Goal: Task Accomplishment & Management: Use online tool/utility

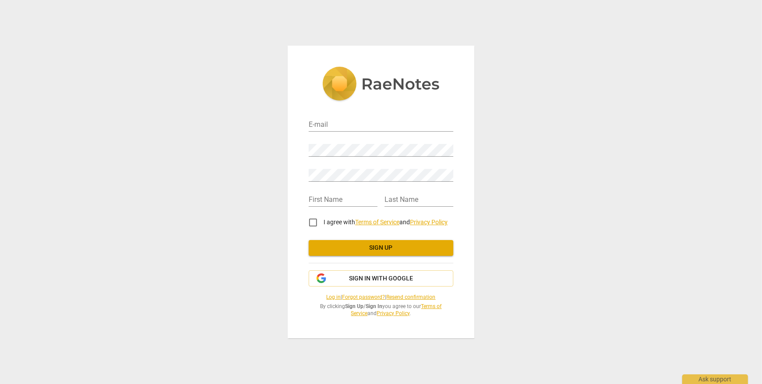
type input "mywhothoughts@gmail.com"
click at [323, 199] on input "text" at bounding box center [343, 200] width 69 height 13
type input "Landen"
type input "H"
click at [309, 222] on input "I agree with Terms of Service and Privacy Policy" at bounding box center [312, 222] width 21 height 21
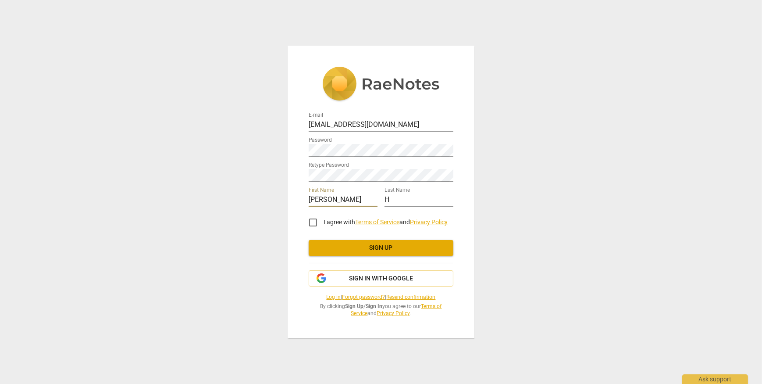
checkbox input "true"
click at [342, 244] on span "Sign up" at bounding box center [381, 247] width 131 height 9
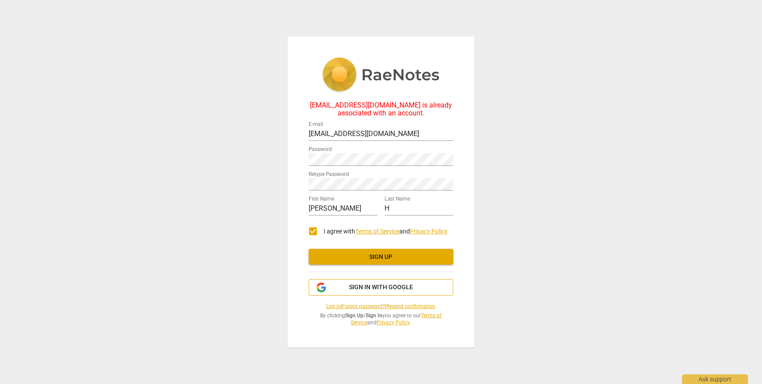
click at [372, 289] on span "Sign in with Google" at bounding box center [381, 287] width 64 height 9
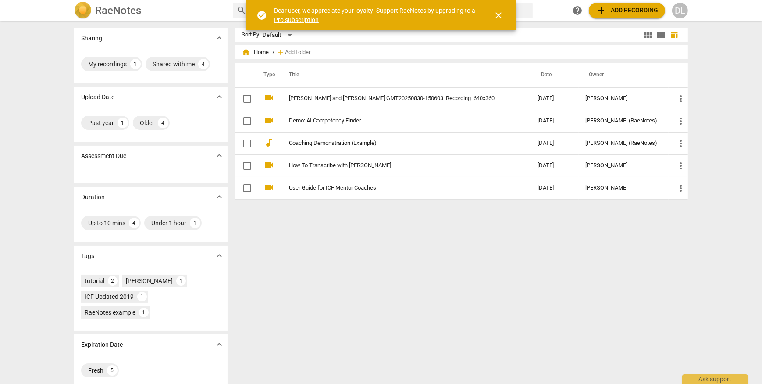
drag, startPoint x: 607, startPoint y: 12, endPoint x: 570, endPoint y: 199, distance: 190.3
click at [593, 212] on div "RaeNotes search help add Add recording DL Sharing expand_more My recordings 1 S…" at bounding box center [381, 192] width 762 height 384
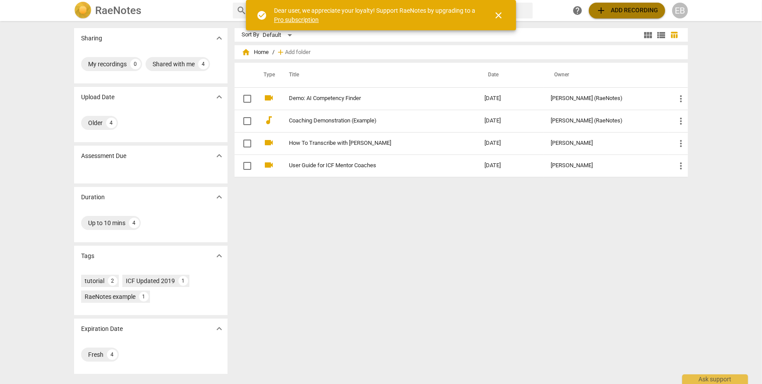
click at [628, 9] on span "add Add recording" at bounding box center [627, 10] width 62 height 11
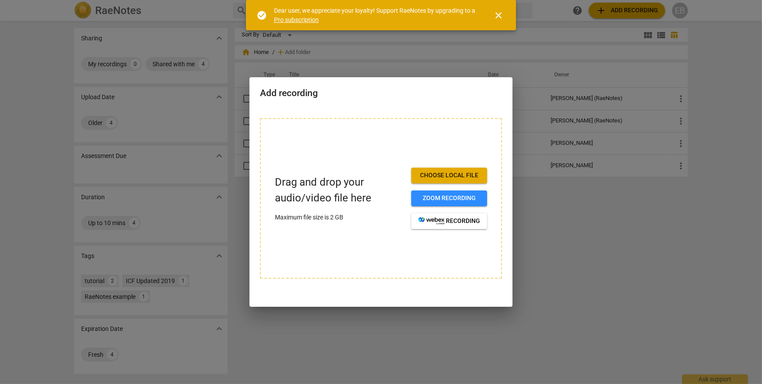
click at [457, 176] on span "Choose local file" at bounding box center [449, 175] width 62 height 9
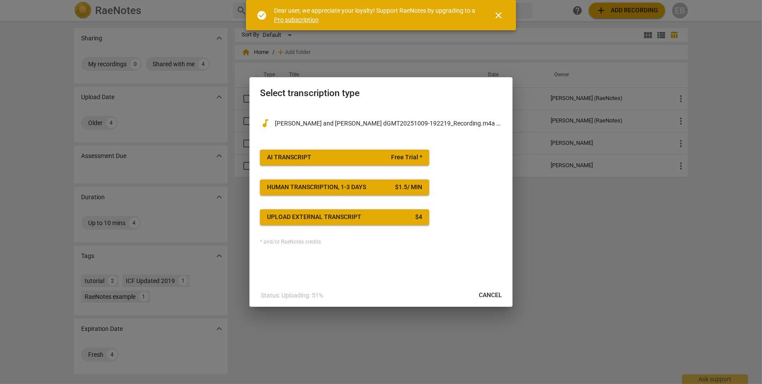
click at [359, 153] on span "AI Transcript Free Trial *" at bounding box center [344, 157] width 155 height 9
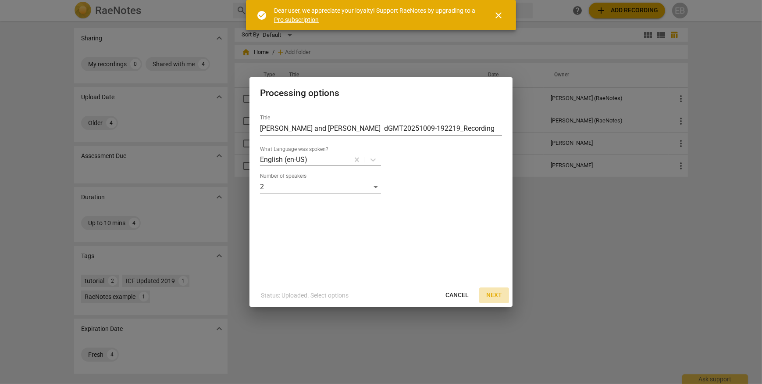
click at [491, 294] on span "Next" at bounding box center [494, 295] width 16 height 9
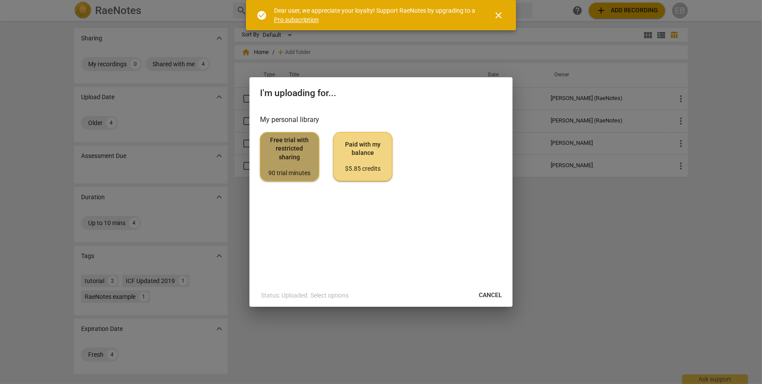
click at [300, 169] on div "90 trial minutes" at bounding box center [289, 173] width 44 height 9
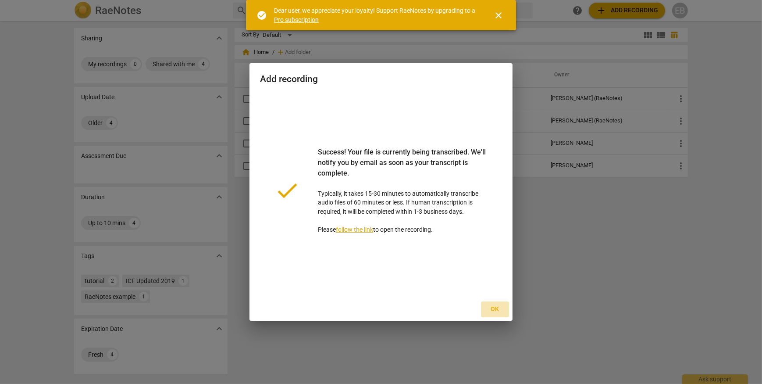
click at [499, 307] on span "Ok" at bounding box center [495, 309] width 14 height 9
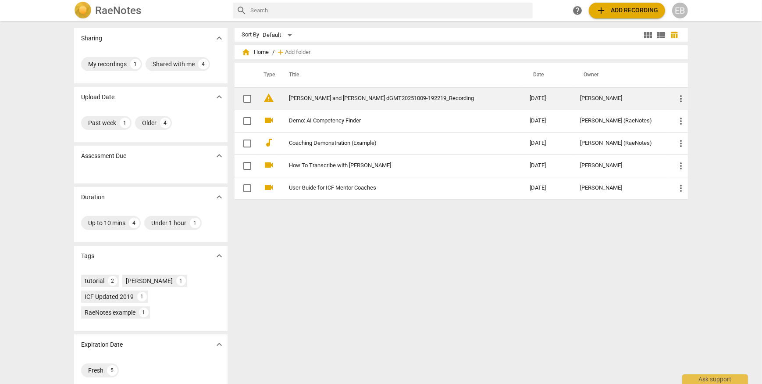
click at [326, 99] on link "[PERSON_NAME] and [PERSON_NAME] dGMT20251009-192219_Recording" at bounding box center [393, 98] width 209 height 7
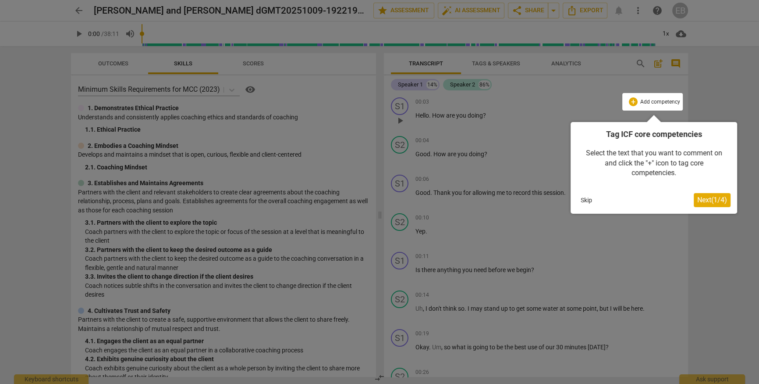
drag, startPoint x: 705, startPoint y: 197, endPoint x: 715, endPoint y: 199, distance: 10.8
click at [715, 199] on span "Next ( 1 / 4 )" at bounding box center [712, 199] width 30 height 8
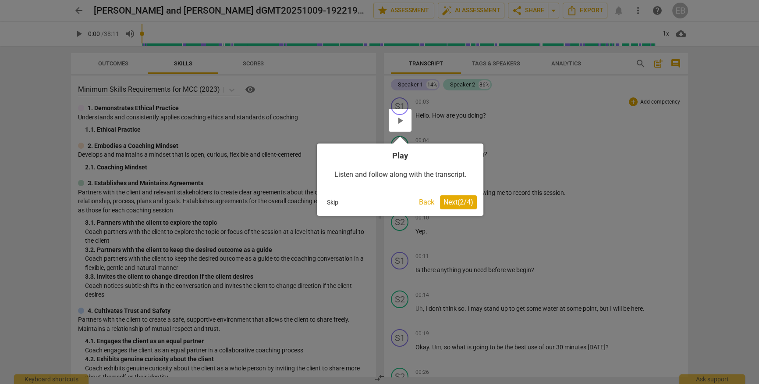
click at [334, 204] on button "Skip" at bounding box center [332, 201] width 18 height 13
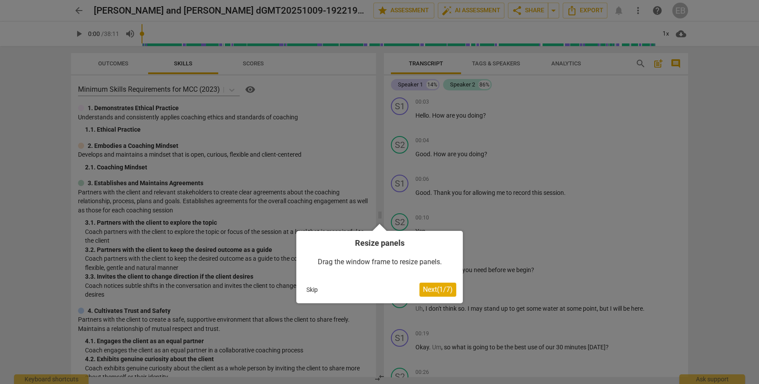
drag, startPoint x: 509, startPoint y: 233, endPoint x: 554, endPoint y: 175, distance: 72.8
click at [510, 233] on div at bounding box center [379, 192] width 759 height 384
click at [397, 106] on div at bounding box center [379, 192] width 759 height 384
click at [312, 290] on button "Skip" at bounding box center [312, 289] width 18 height 13
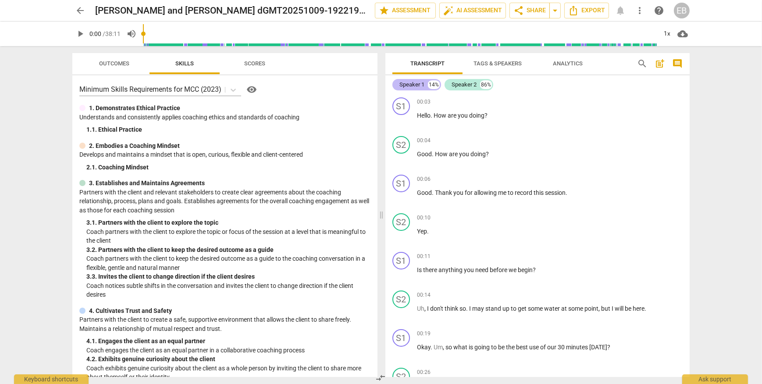
click at [403, 84] on div "Speaker 1" at bounding box center [411, 84] width 25 height 9
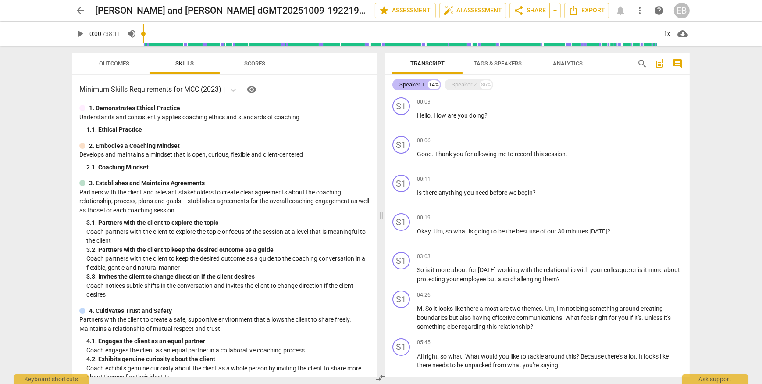
click at [402, 84] on div "Speaker 1" at bounding box center [411, 84] width 25 height 9
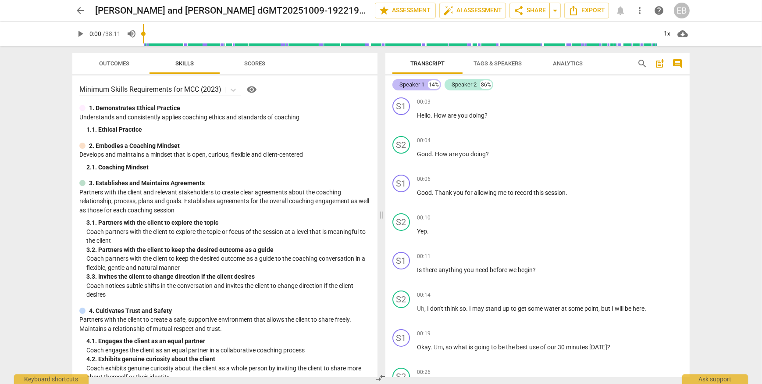
click at [402, 84] on div "Speaker 1" at bounding box center [411, 84] width 25 height 9
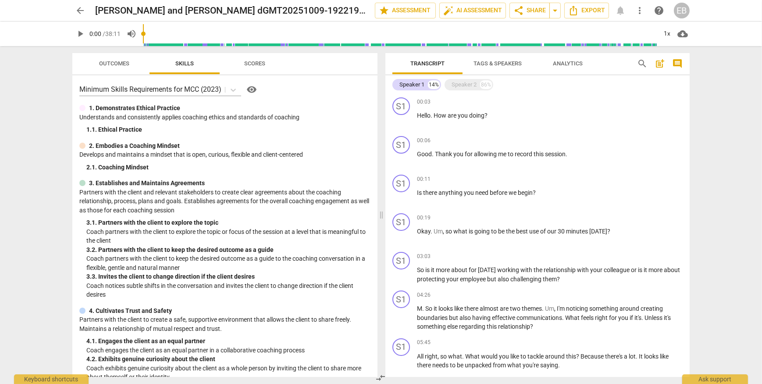
click at [508, 64] on span "Tags & Speakers" at bounding box center [497, 63] width 48 height 7
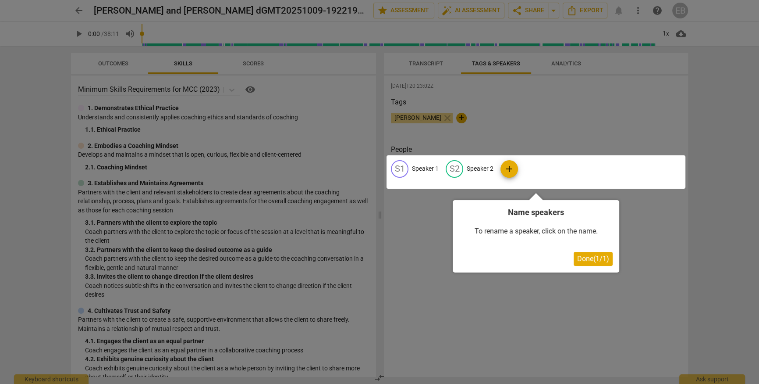
click at [423, 169] on div at bounding box center [536, 171] width 299 height 33
click at [397, 167] on div at bounding box center [536, 171] width 299 height 33
click at [413, 167] on div at bounding box center [536, 171] width 299 height 33
click at [417, 168] on div at bounding box center [536, 171] width 299 height 33
click at [401, 167] on div at bounding box center [536, 171] width 299 height 33
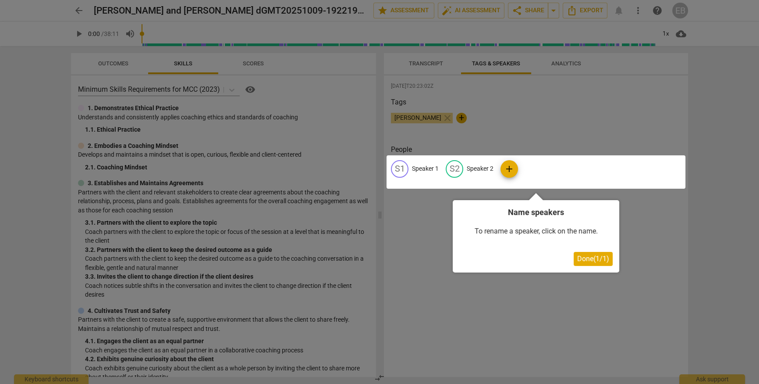
click at [453, 164] on div at bounding box center [536, 171] width 299 height 33
click at [507, 167] on div at bounding box center [536, 171] width 299 height 33
click at [412, 168] on div at bounding box center [536, 171] width 299 height 33
click at [398, 169] on div at bounding box center [536, 171] width 299 height 33
click at [418, 165] on div at bounding box center [536, 171] width 299 height 33
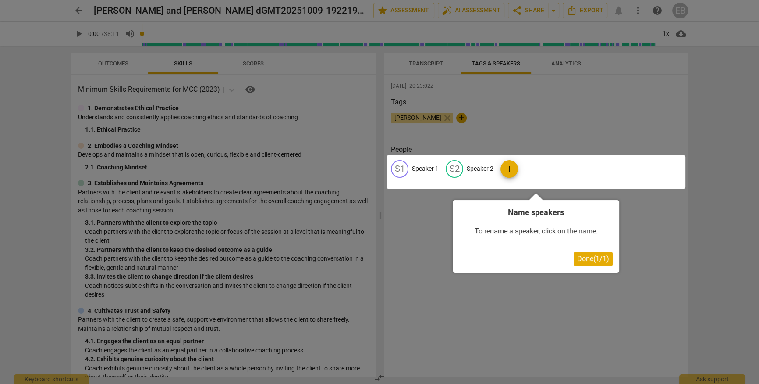
click at [433, 172] on div at bounding box center [536, 171] width 299 height 33
drag, startPoint x: 426, startPoint y: 168, endPoint x: 420, endPoint y: 168, distance: 6.6
click at [425, 168] on div at bounding box center [536, 171] width 299 height 33
click at [405, 167] on div at bounding box center [536, 171] width 299 height 33
click at [593, 259] on span "Done ( 1 / 1 )" at bounding box center [593, 258] width 32 height 8
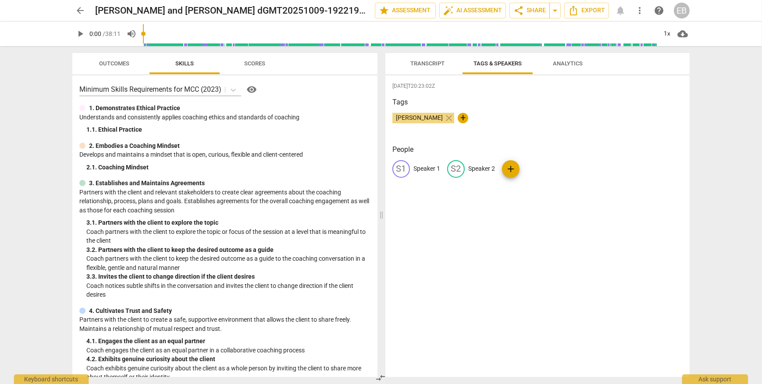
click at [430, 170] on p "Speaker 1" at bounding box center [426, 168] width 27 height 9
type input "D"
type input "coach"
click at [534, 167] on p "Speaker 2" at bounding box center [538, 168] width 27 height 9
type input "client"
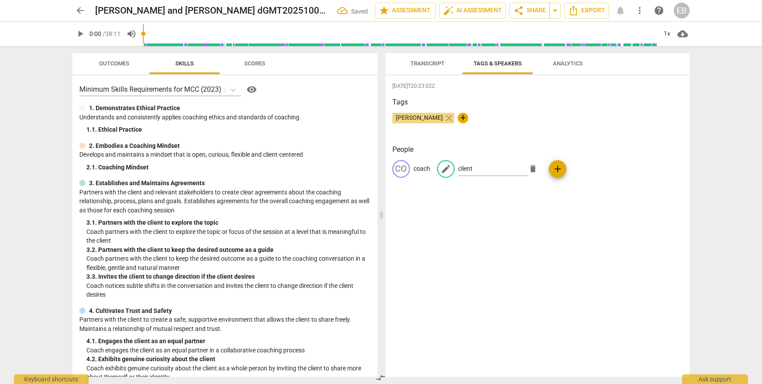
click at [549, 190] on div "People CO coach edit client delete add" at bounding box center [537, 167] width 290 height 47
click at [253, 64] on span "Scores" at bounding box center [254, 63] width 21 height 7
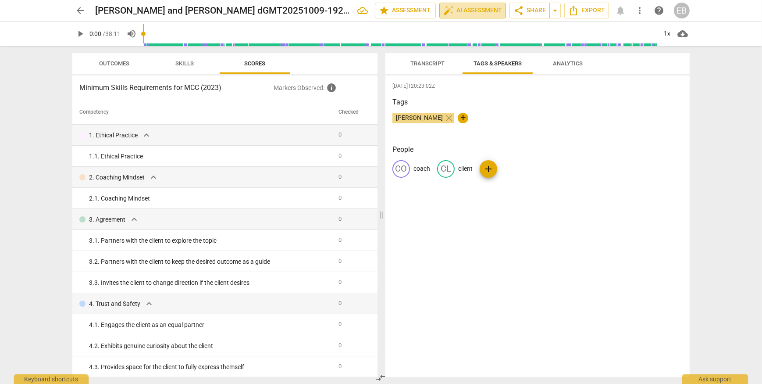
click at [456, 9] on span "auto_fix_high AI Assessment" at bounding box center [472, 10] width 59 height 11
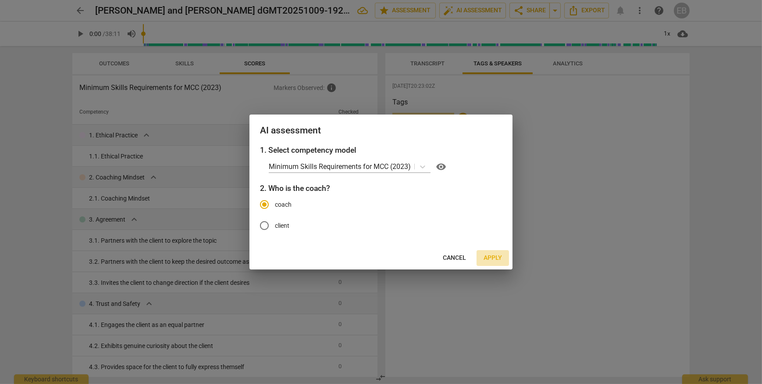
click at [493, 259] on span "Apply" at bounding box center [492, 257] width 18 height 9
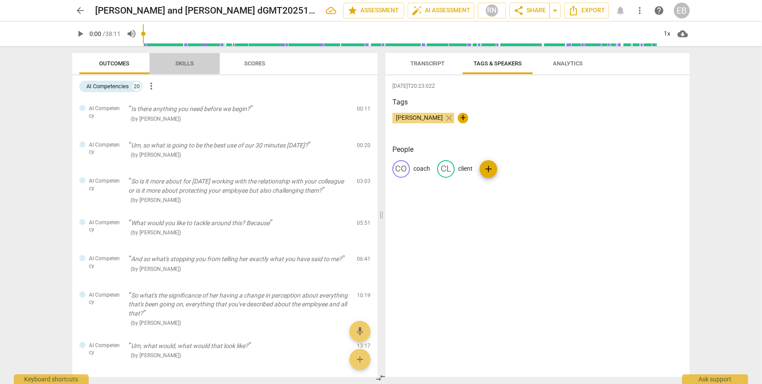
click at [181, 64] on span "Skills" at bounding box center [184, 63] width 18 height 7
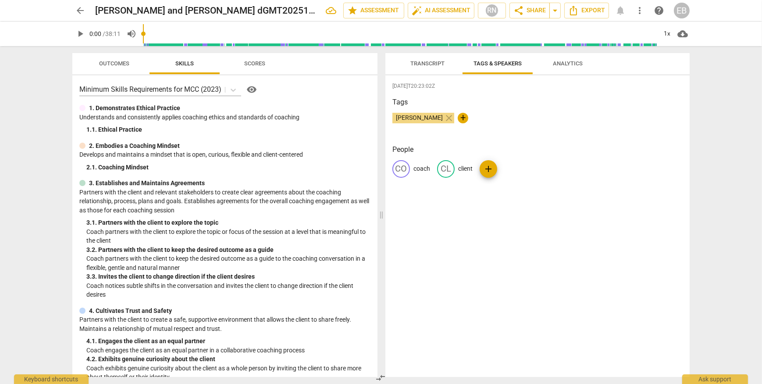
click at [255, 63] on span "Scores" at bounding box center [254, 63] width 21 height 7
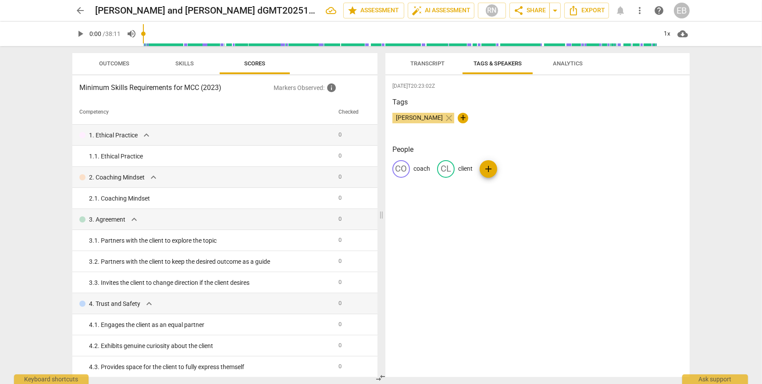
click at [123, 70] on button "Outcomes" at bounding box center [114, 63] width 70 height 21
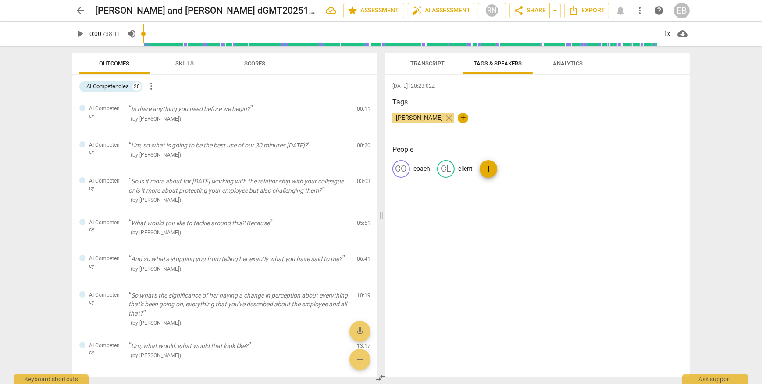
click at [149, 87] on span "more_vert" at bounding box center [151, 86] width 11 height 11
click at [256, 89] on div at bounding box center [381, 192] width 762 height 384
click at [567, 64] on span "Analytics" at bounding box center [568, 63] width 30 height 7
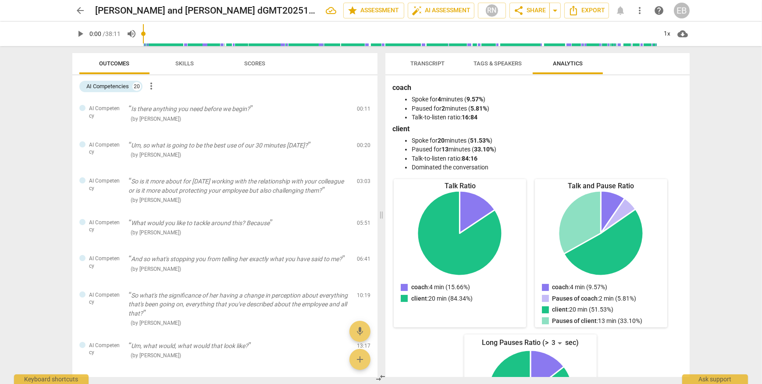
click at [183, 64] on span "Skills" at bounding box center [184, 63] width 18 height 7
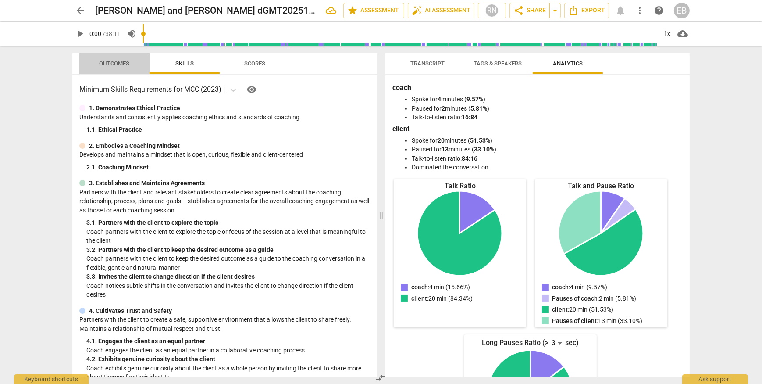
drag, startPoint x: 137, startPoint y: 64, endPoint x: 130, endPoint y: 64, distance: 7.5
click at [136, 64] on span "Outcomes" at bounding box center [114, 64] width 51 height 12
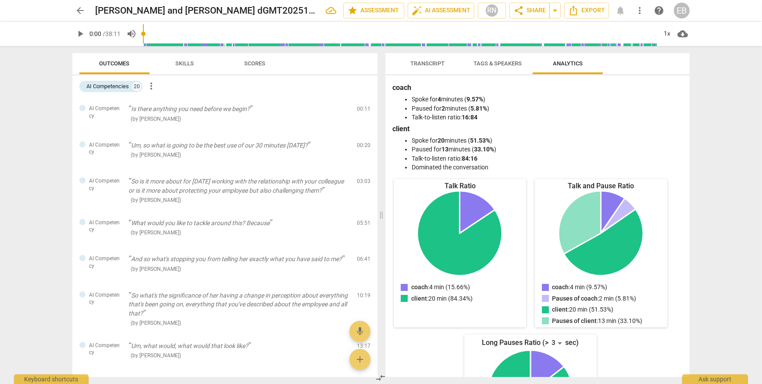
click at [129, 64] on span "Outcomes" at bounding box center [114, 63] width 30 height 7
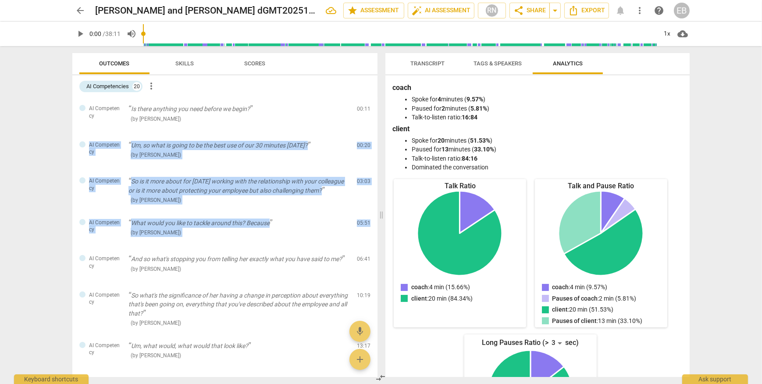
drag, startPoint x: 374, startPoint y: 119, endPoint x: 378, endPoint y: 218, distance: 99.1
click at [378, 218] on div "Outcomes Skills Scores AI Competencies 20 more_vert AI Competency Is there anyt…" at bounding box center [223, 214] width 316 height 337
click at [555, 9] on span "arrow_drop_down" at bounding box center [555, 10] width 11 height 11
click at [636, 9] on span "more_vert" at bounding box center [639, 10] width 11 height 11
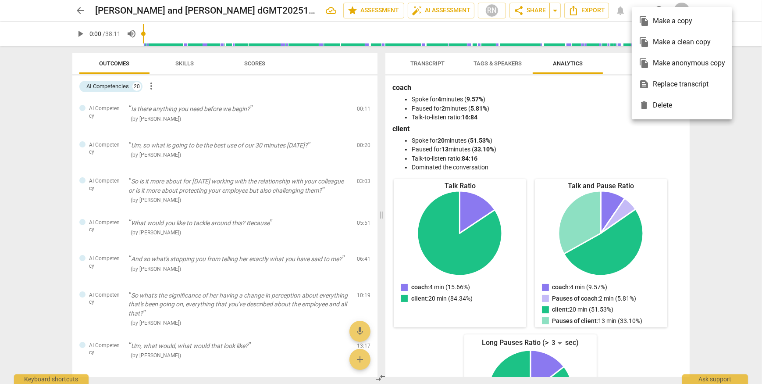
click at [724, 137] on div at bounding box center [381, 192] width 762 height 384
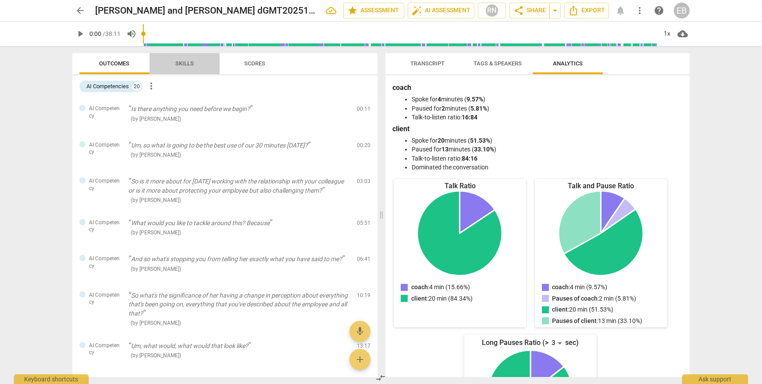
click at [178, 58] on span "Skills" at bounding box center [184, 64] width 39 height 12
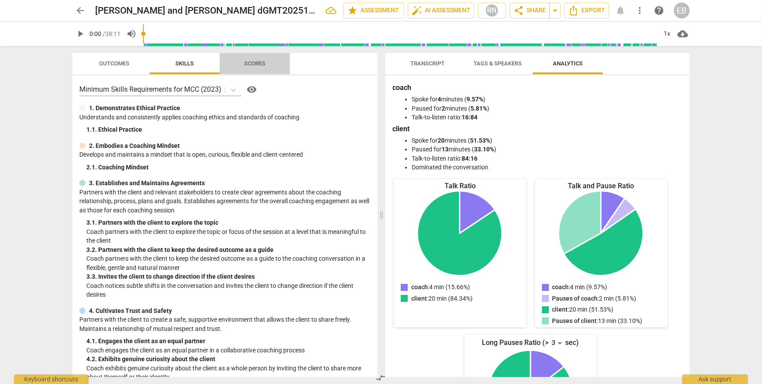
click at [239, 62] on span "Scores" at bounding box center [255, 64] width 42 height 12
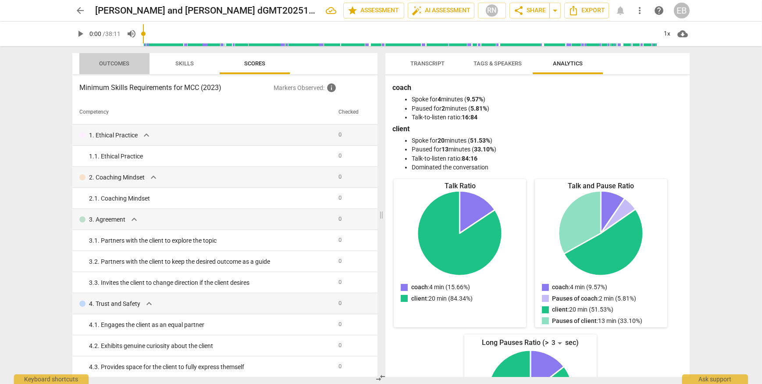
click at [127, 65] on span "Outcomes" at bounding box center [114, 63] width 30 height 7
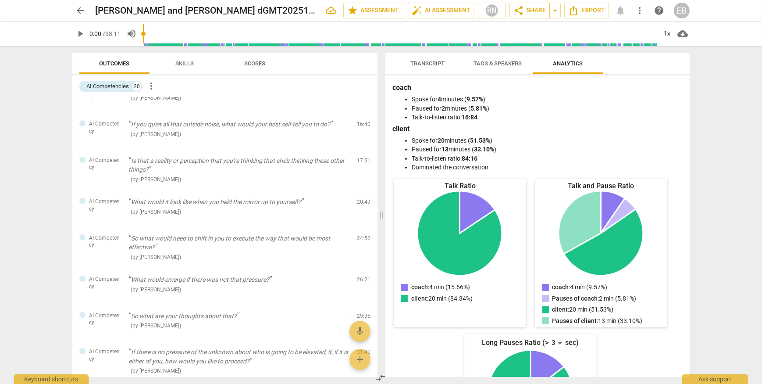
scroll to position [539, 0]
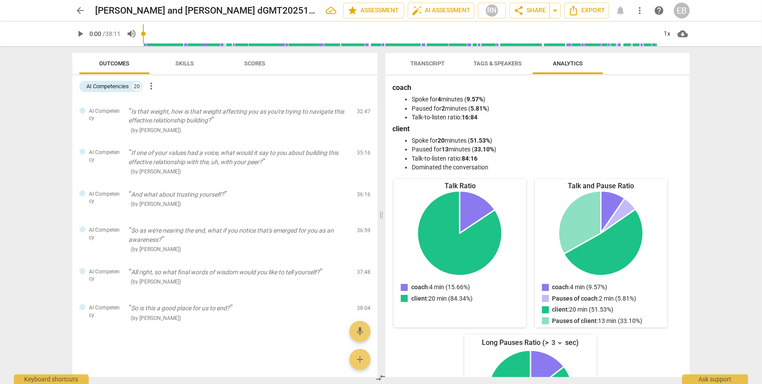
click at [685, 9] on div "EB" at bounding box center [682, 11] width 16 height 16
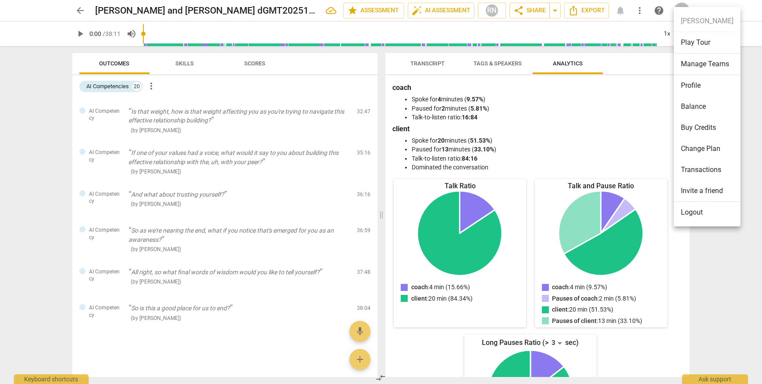
click at [739, 258] on div at bounding box center [381, 192] width 762 height 384
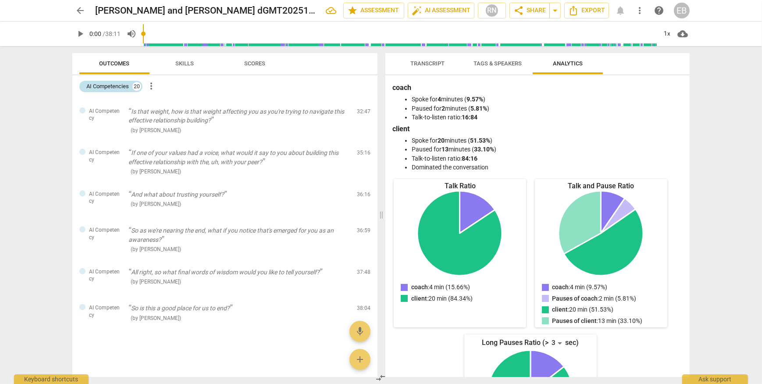
click at [117, 88] on div "AI Competencies" at bounding box center [107, 86] width 43 height 9
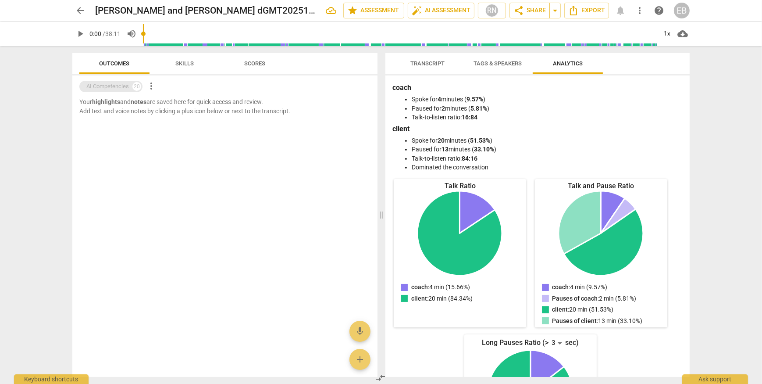
scroll to position [0, 0]
click at [117, 88] on div "AI Competencies" at bounding box center [107, 86] width 43 height 9
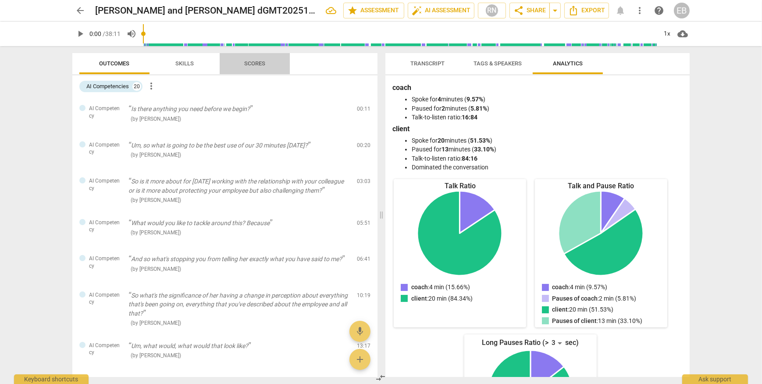
click at [246, 61] on span "Scores" at bounding box center [254, 63] width 21 height 7
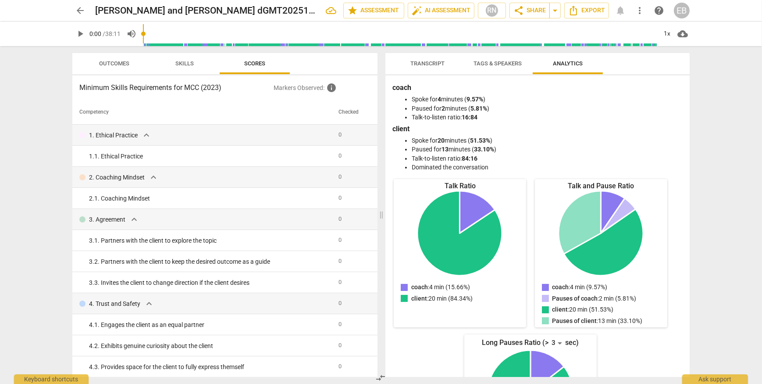
click at [437, 66] on span "Transcript" at bounding box center [427, 63] width 34 height 7
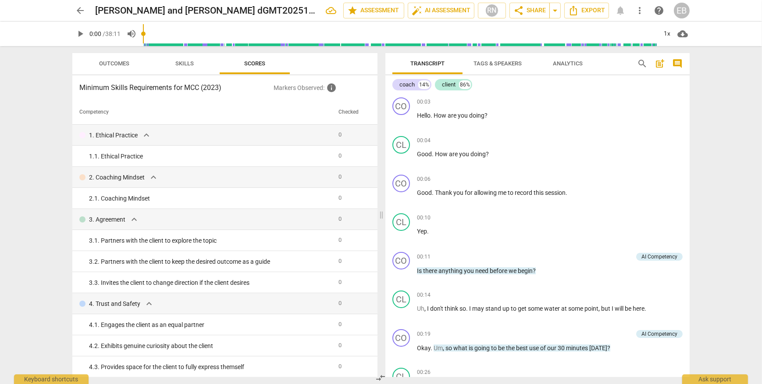
click at [116, 65] on span "Outcomes" at bounding box center [114, 63] width 30 height 7
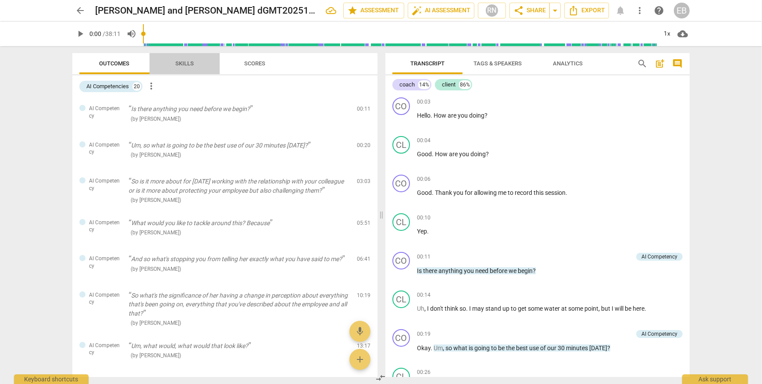
click at [183, 65] on span "Skills" at bounding box center [184, 63] width 18 height 7
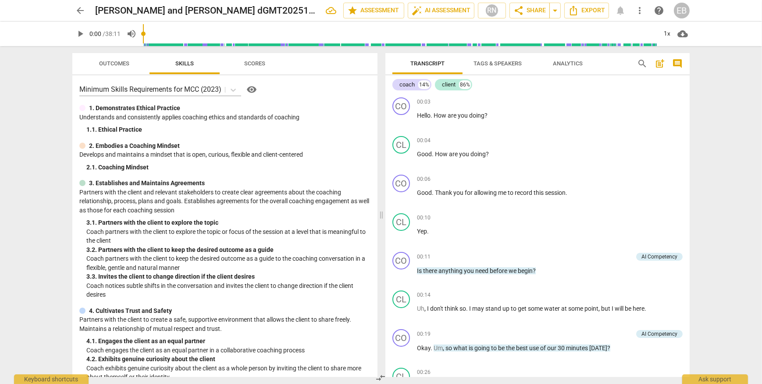
click at [250, 62] on span "Scores" at bounding box center [254, 63] width 21 height 7
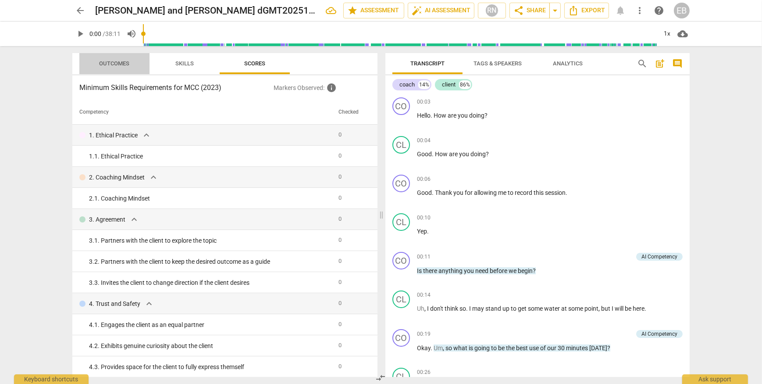
click at [114, 66] on span "Outcomes" at bounding box center [114, 63] width 30 height 7
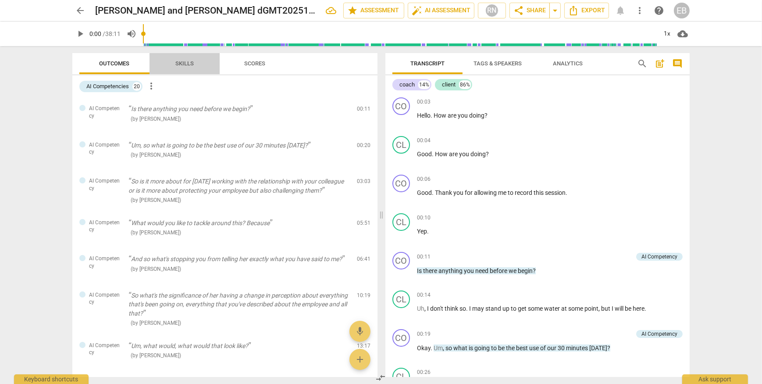
click at [186, 61] on span "Skills" at bounding box center [184, 63] width 18 height 7
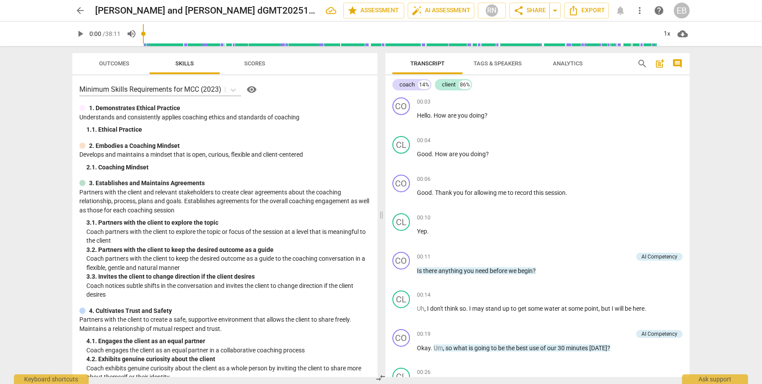
click at [117, 58] on span "Outcomes" at bounding box center [114, 64] width 51 height 12
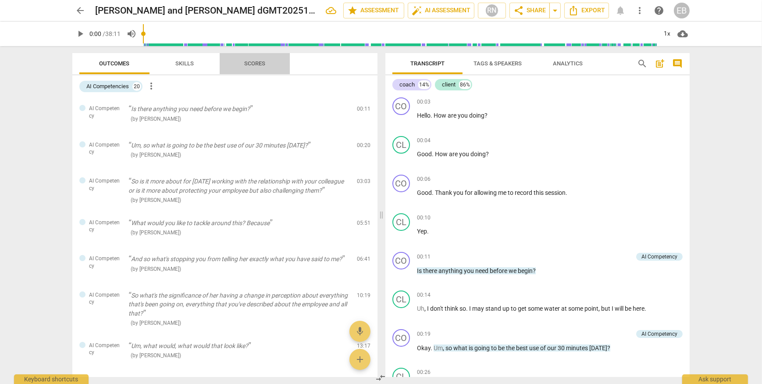
click at [260, 63] on span "Scores" at bounding box center [254, 63] width 21 height 7
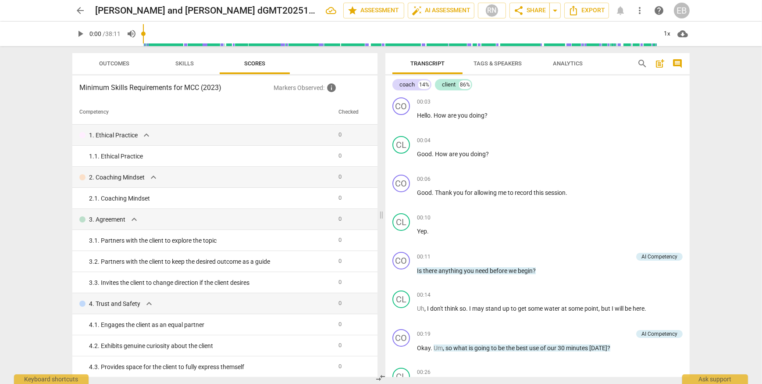
click at [184, 62] on span "Skills" at bounding box center [184, 63] width 18 height 7
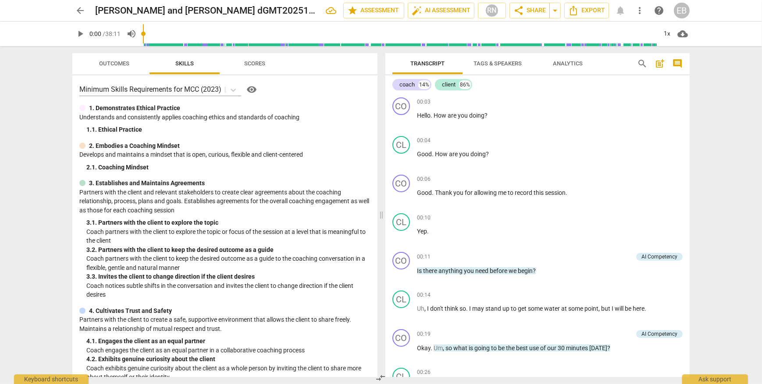
click at [129, 67] on span "Outcomes" at bounding box center [114, 63] width 30 height 7
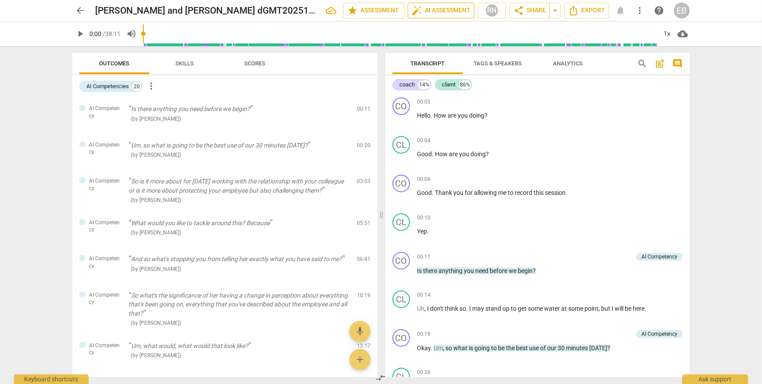
click at [426, 13] on span "auto_fix_high AI Assessment" at bounding box center [441, 10] width 59 height 11
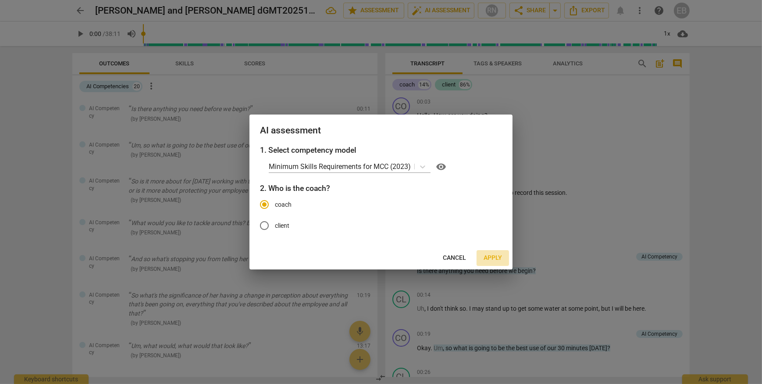
click at [498, 259] on span "Apply" at bounding box center [492, 257] width 18 height 9
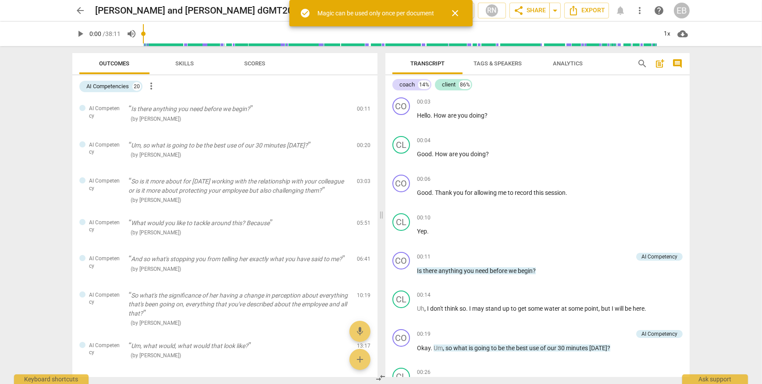
click at [459, 13] on span "close" at bounding box center [455, 13] width 11 height 11
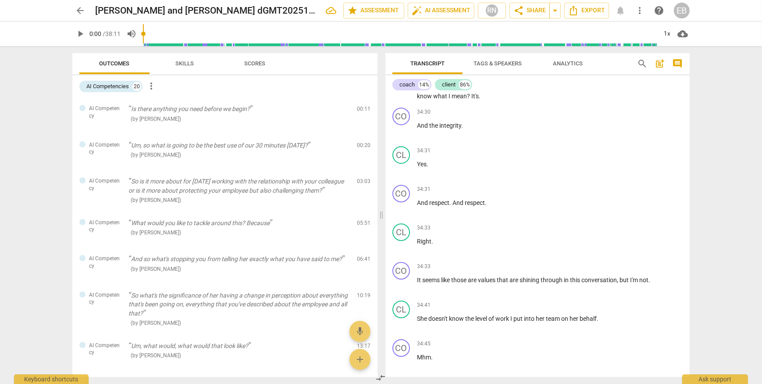
scroll to position [4275, 0]
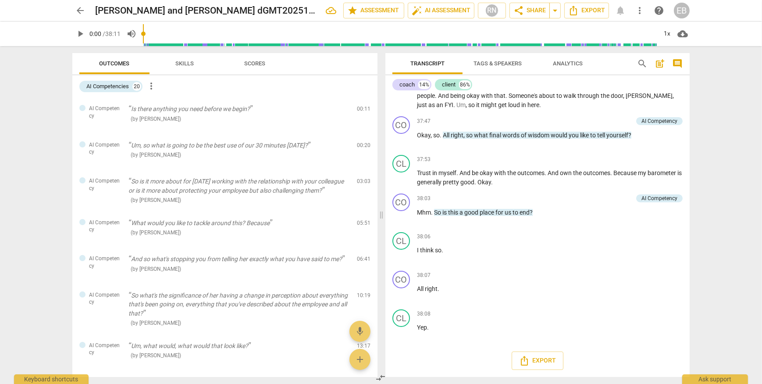
click at [583, 61] on span "Analytics" at bounding box center [567, 64] width 51 height 12
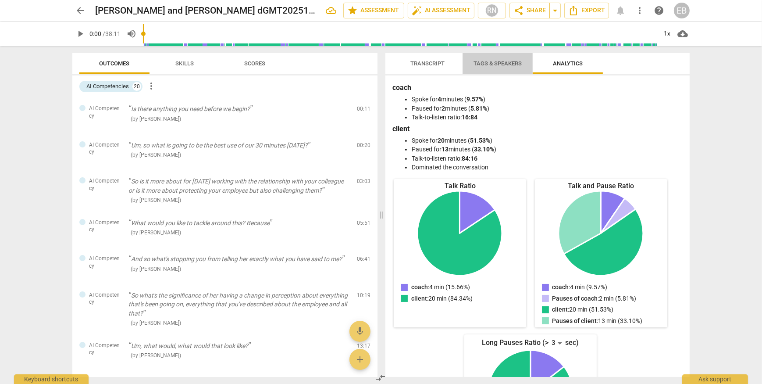
click at [520, 59] on span "Tags & Speakers" at bounding box center [497, 64] width 69 height 12
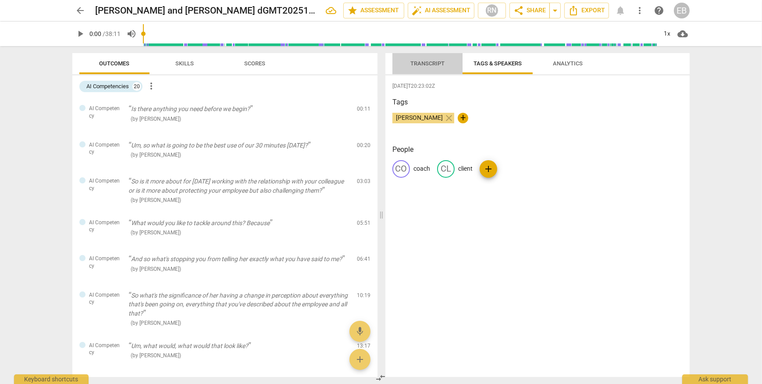
click at [433, 64] on span "Transcript" at bounding box center [427, 63] width 34 height 7
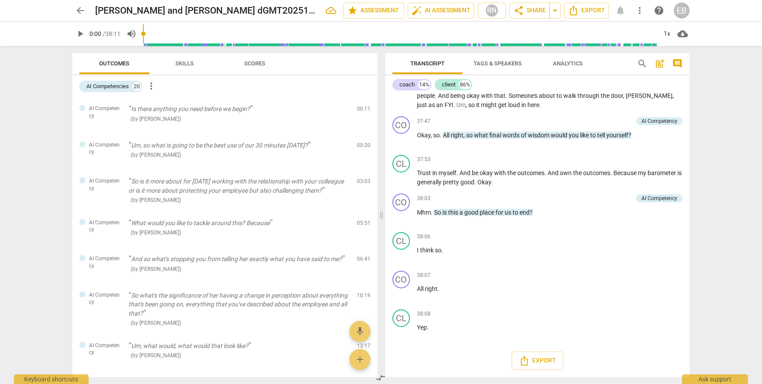
click at [262, 63] on span "Scores" at bounding box center [254, 63] width 21 height 7
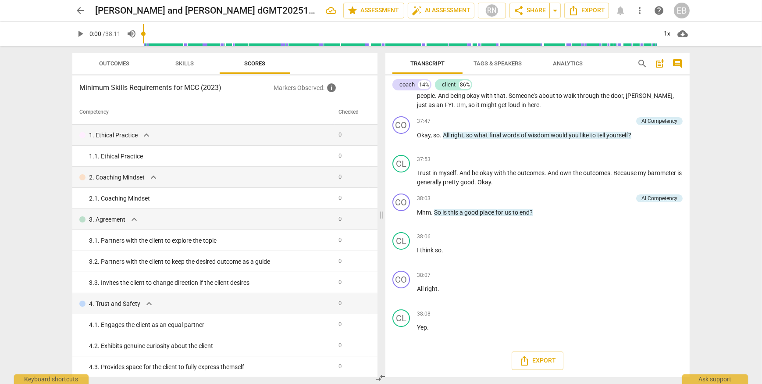
click at [117, 64] on span "Outcomes" at bounding box center [114, 63] width 30 height 7
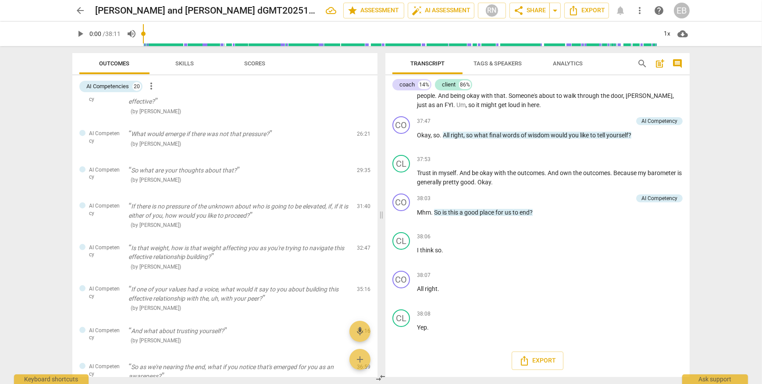
scroll to position [539, 0]
